Goal: Navigation & Orientation: Find specific page/section

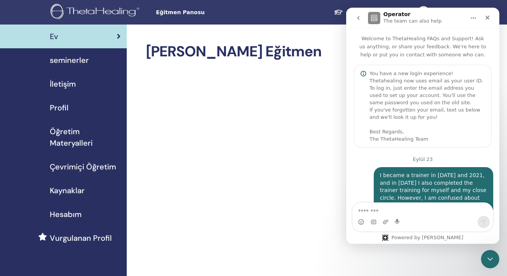
scroll to position [722, 0]
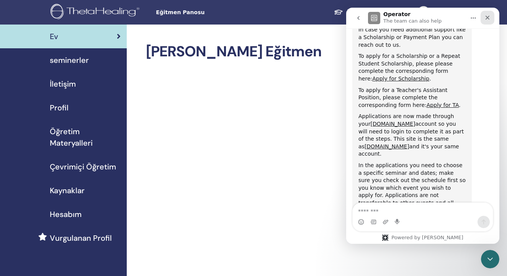
click at [489, 17] on icon "Kapat" at bounding box center [487, 18] width 6 height 6
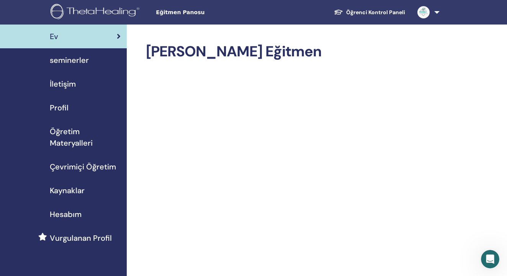
click at [64, 57] on span "seminerler" at bounding box center [69, 59] width 39 height 11
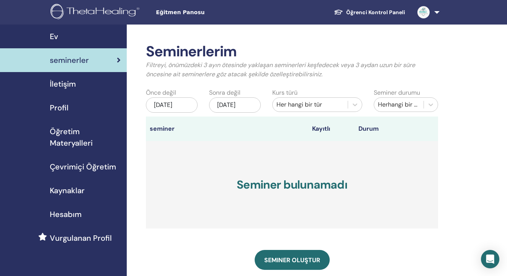
click at [56, 38] on span "Ev" at bounding box center [54, 36] width 8 height 11
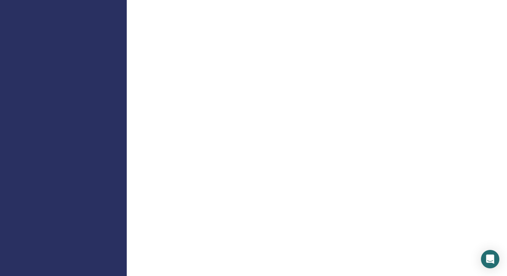
scroll to position [527, 0]
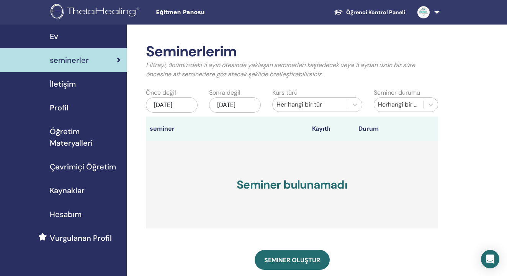
click at [68, 38] on div "Ev" at bounding box center [63, 36] width 114 height 11
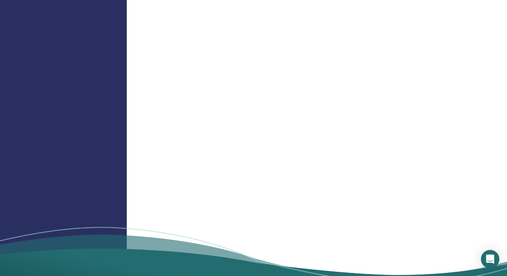
scroll to position [797, 0]
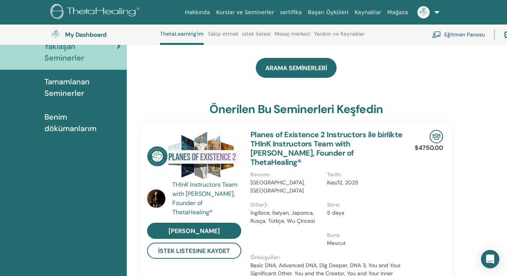
scroll to position [100, 0]
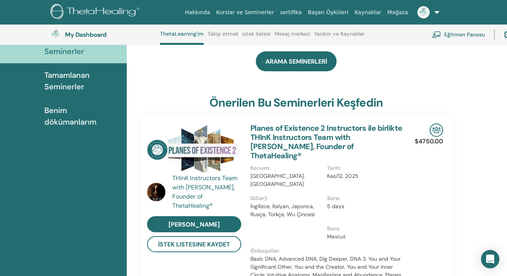
click at [59, 69] on span "Tamamlanan Seminerler" at bounding box center [82, 80] width 76 height 23
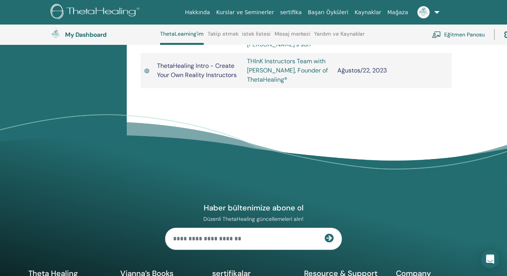
scroll to position [828, 0]
